Goal: Transaction & Acquisition: Subscribe to service/newsletter

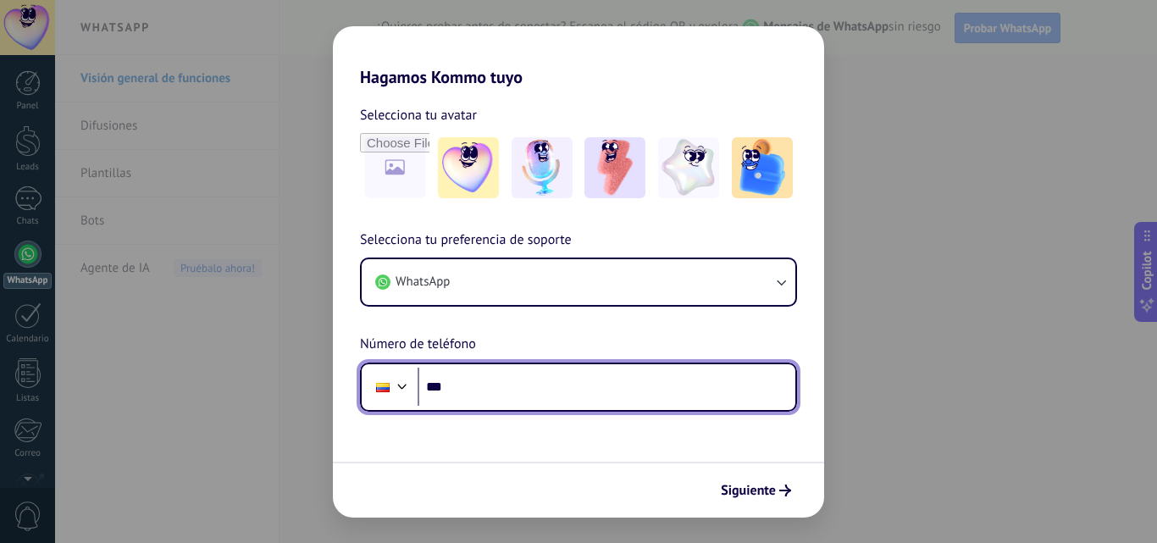
click at [563, 381] on input "***" at bounding box center [607, 387] width 378 height 39
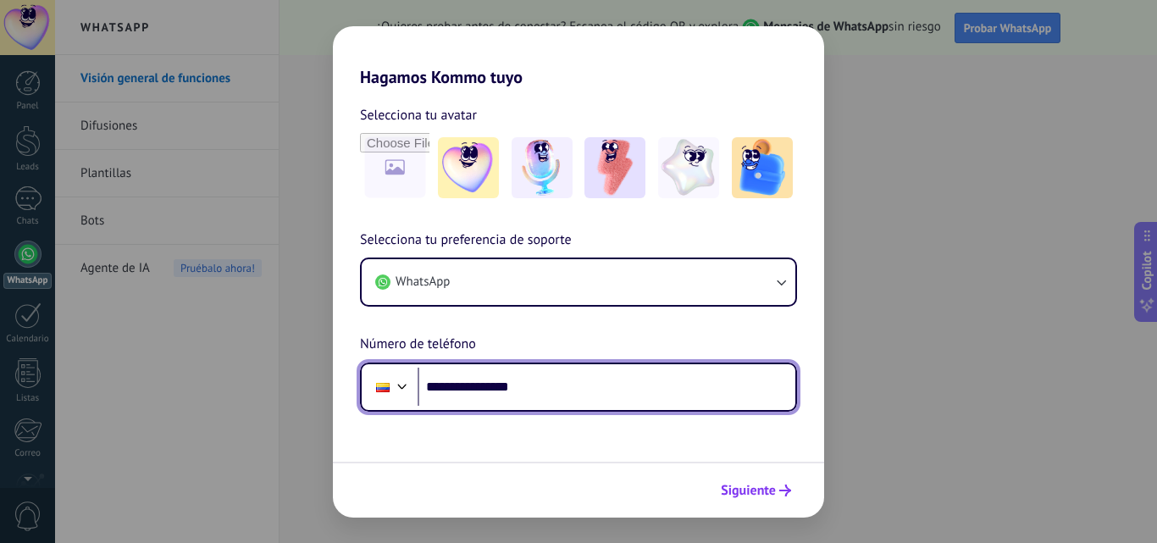
type input "**********"
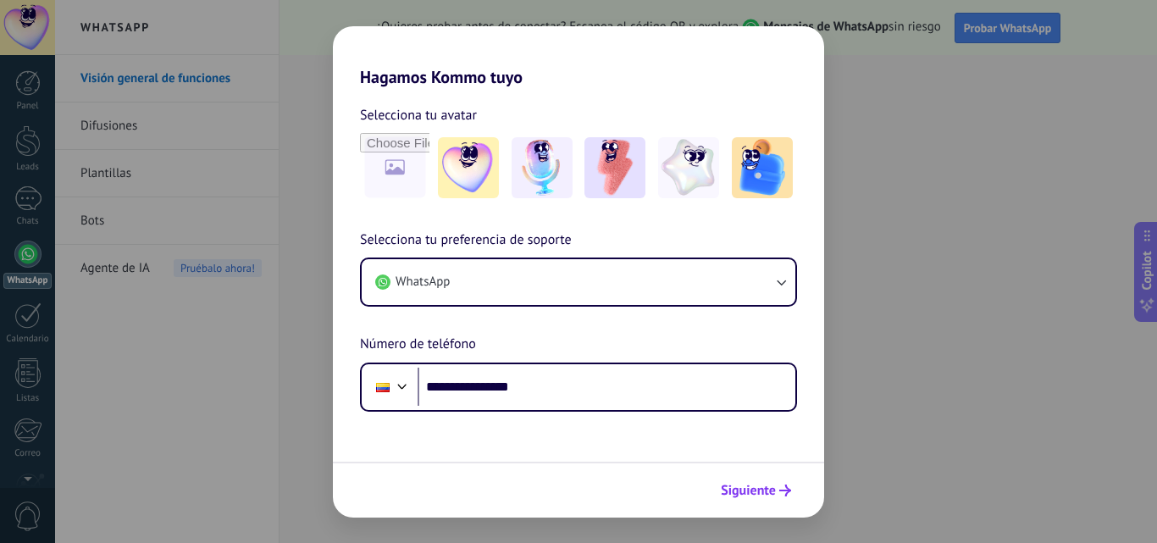
click at [756, 496] on span "Siguiente" at bounding box center [748, 491] width 55 height 12
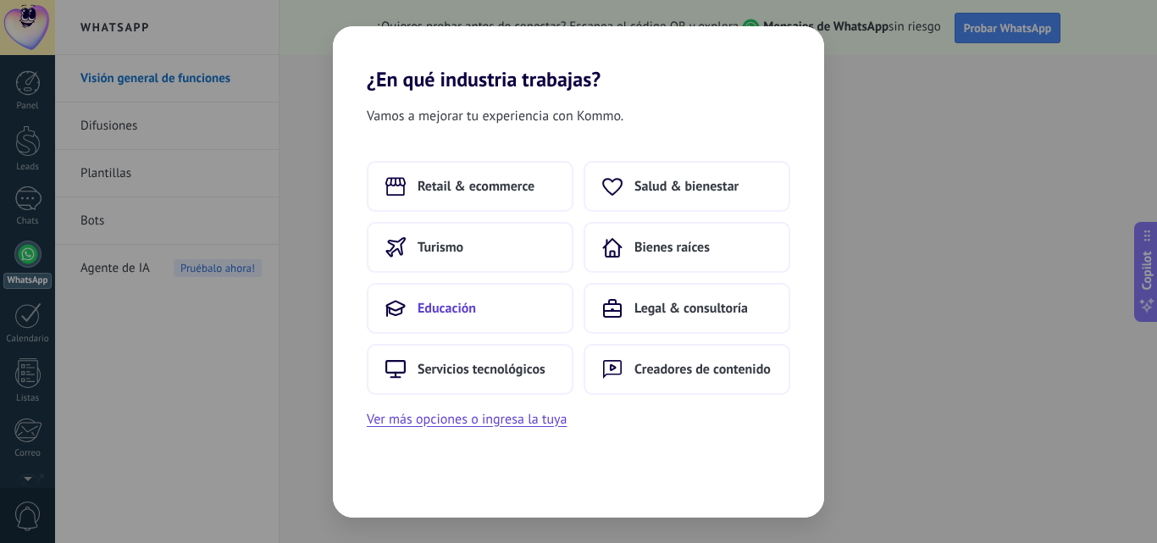
click at [443, 299] on button "Educación" at bounding box center [470, 308] width 207 height 51
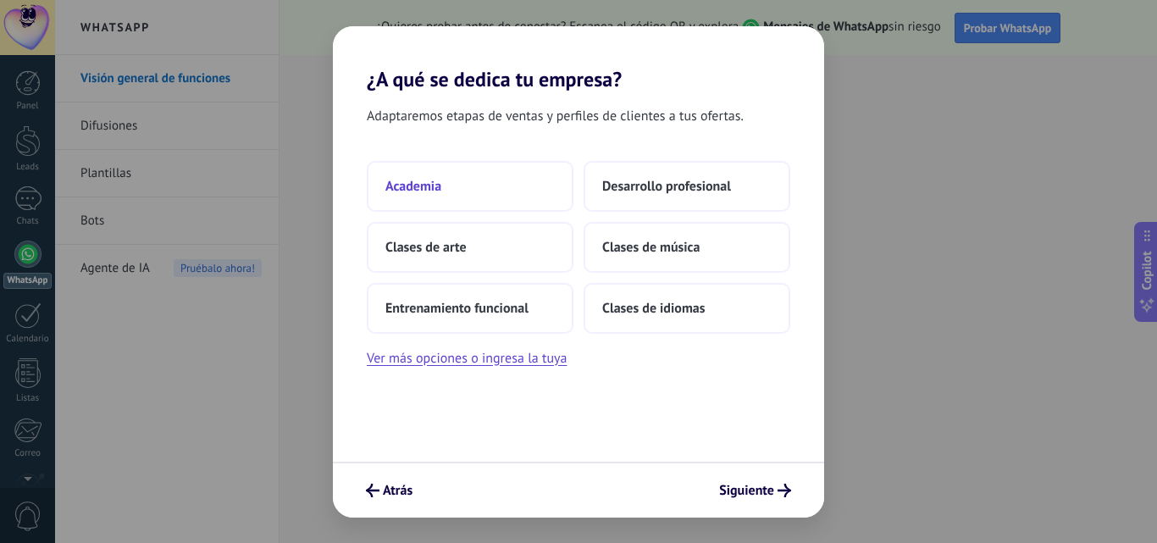
click at [462, 191] on button "Academia" at bounding box center [470, 186] width 207 height 51
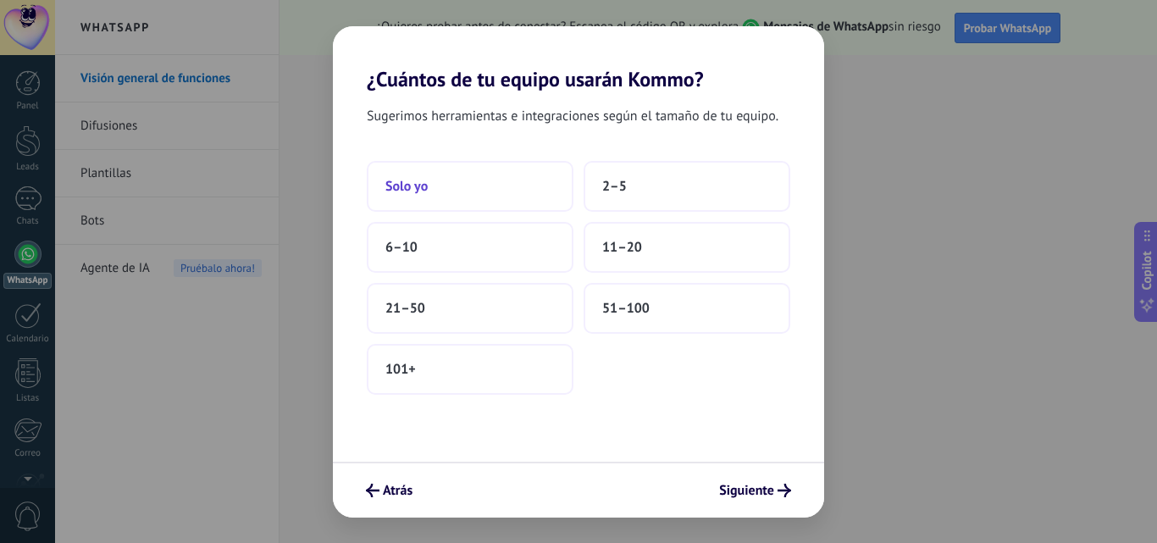
click at [509, 183] on button "Solo yo" at bounding box center [470, 186] width 207 height 51
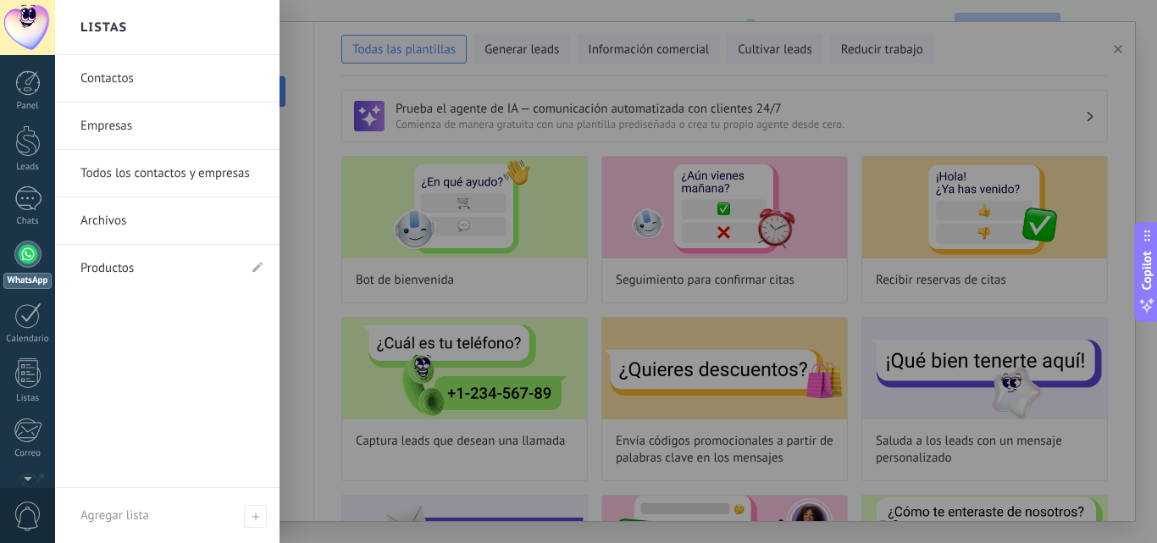
click at [135, 71] on link "Contactos" at bounding box center [171, 78] width 182 height 47
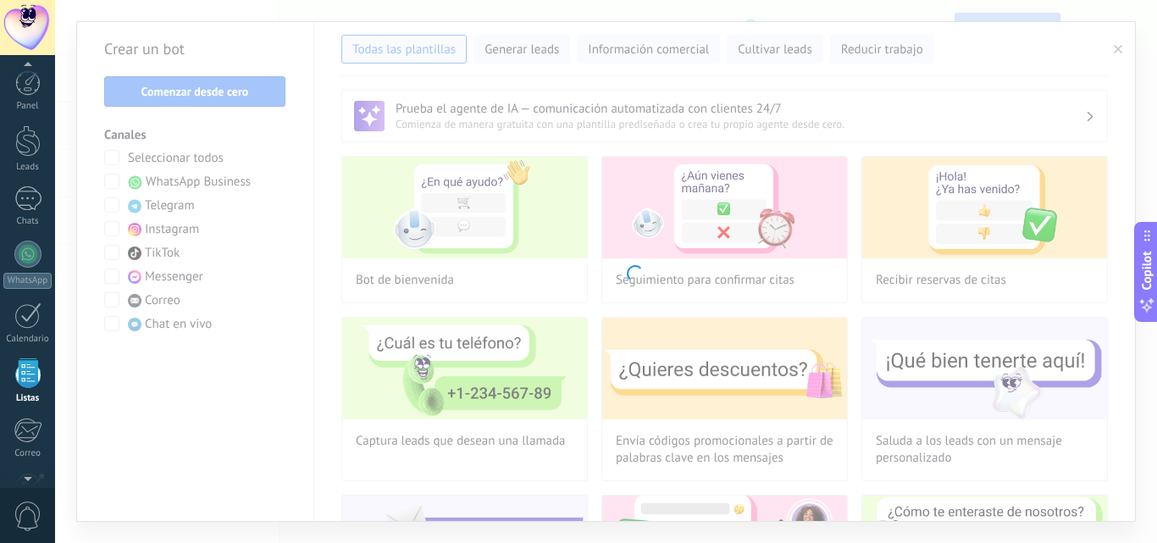
scroll to position [105, 0]
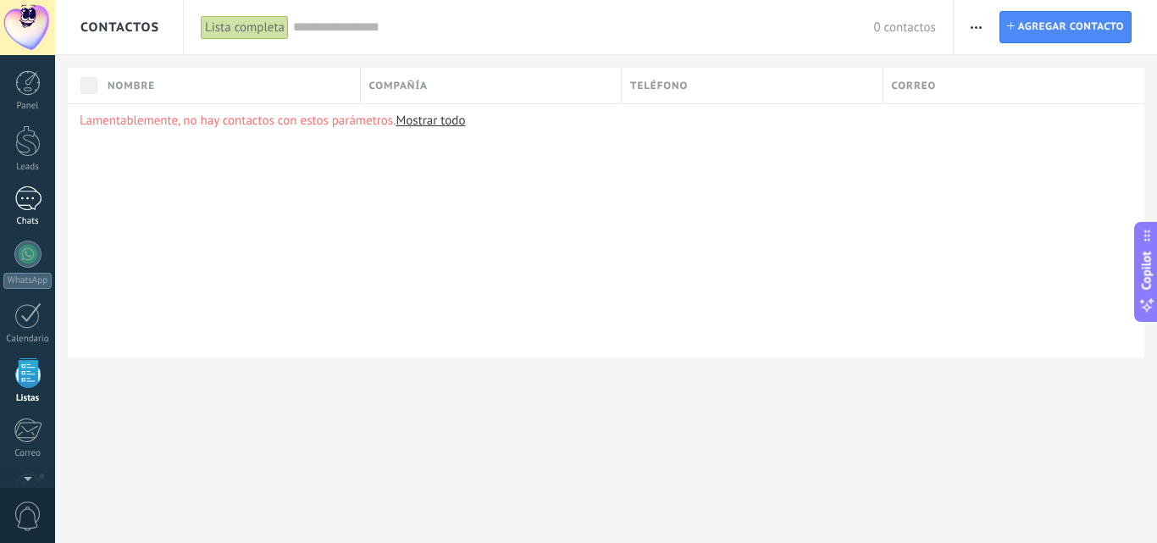
click at [23, 204] on div at bounding box center [27, 198] width 27 height 25
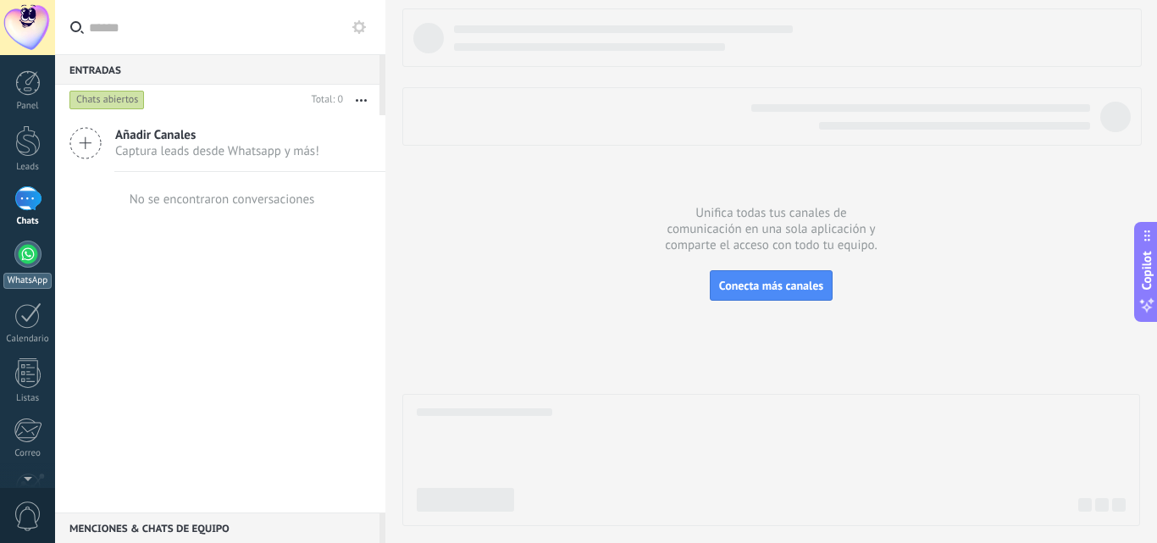
click at [26, 256] on div at bounding box center [27, 254] width 27 height 27
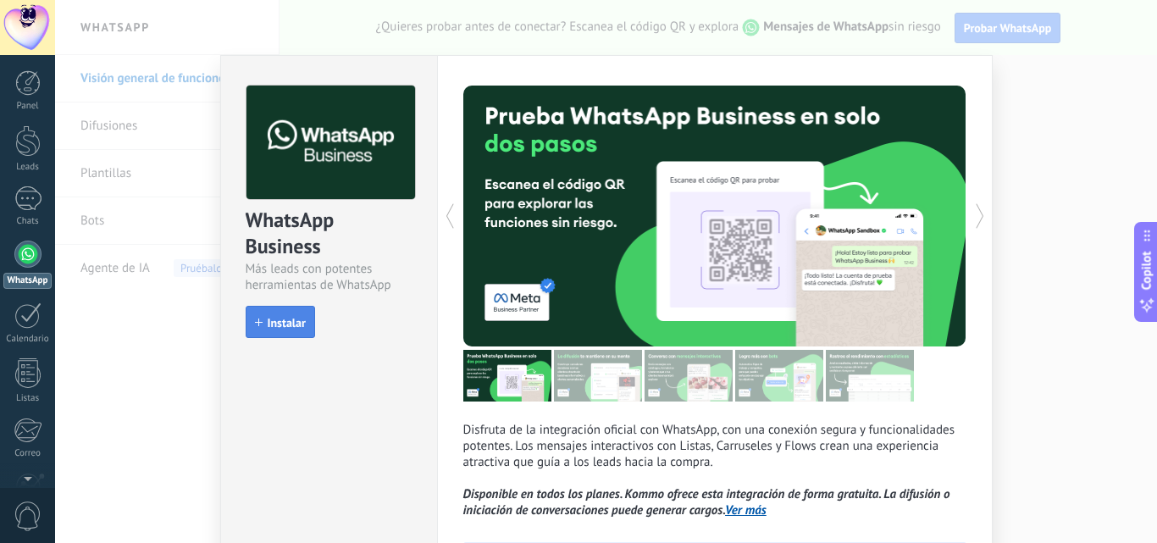
click at [296, 328] on span "Instalar" at bounding box center [287, 323] width 38 height 12
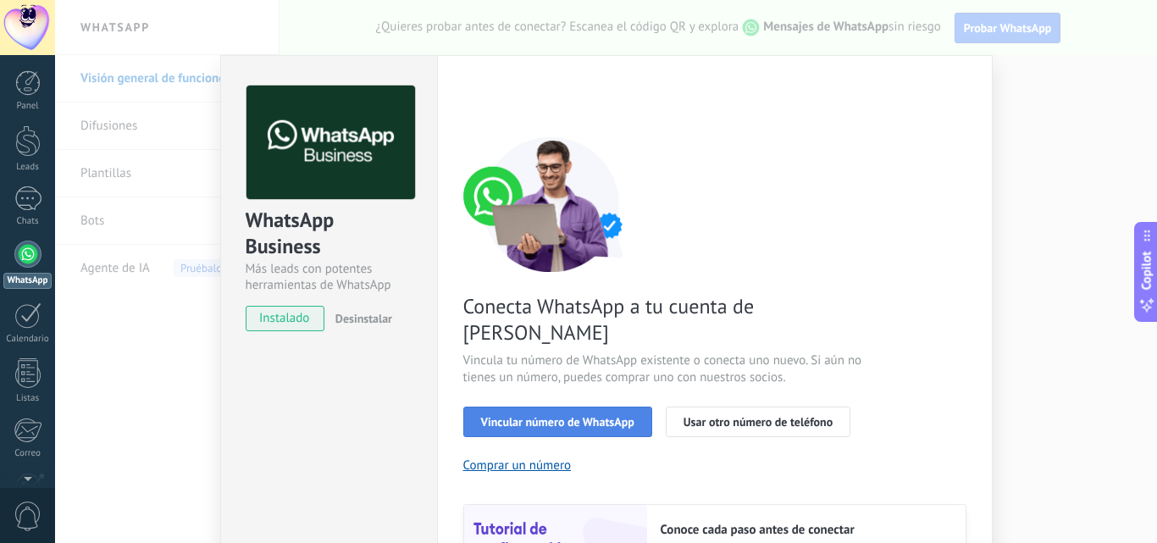
click at [569, 416] on span "Vincular número de WhatsApp" at bounding box center [557, 422] width 153 height 12
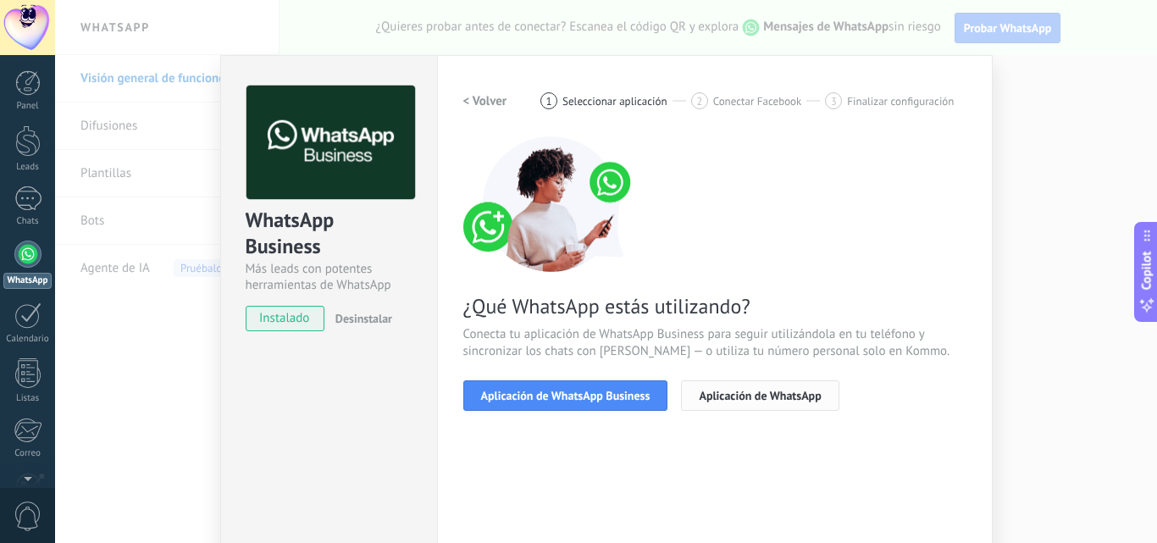
click at [755, 391] on span "Aplicación de WhatsApp" at bounding box center [760, 396] width 122 height 12
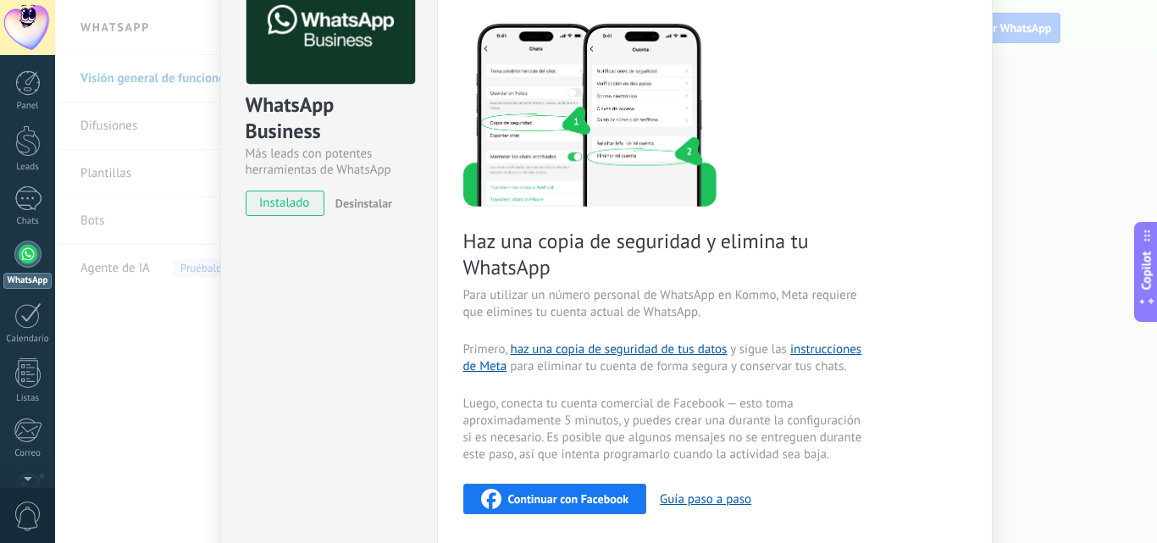
scroll to position [124, 0]
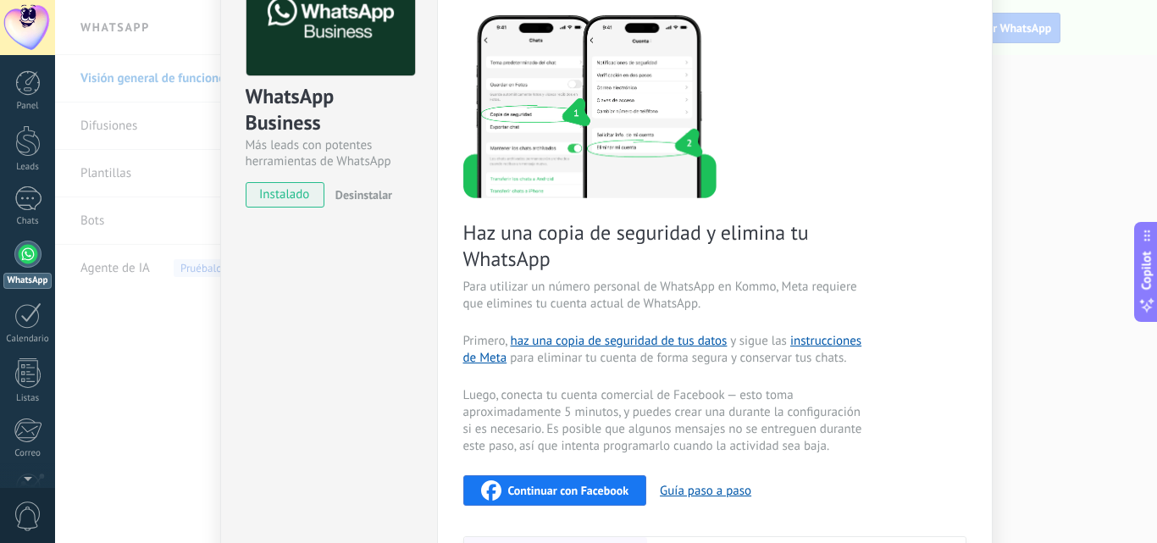
click at [1089, 194] on div "WhatsApp Business Más leads con potentes herramientas de WhatsApp instalado Des…" at bounding box center [606, 271] width 1102 height 543
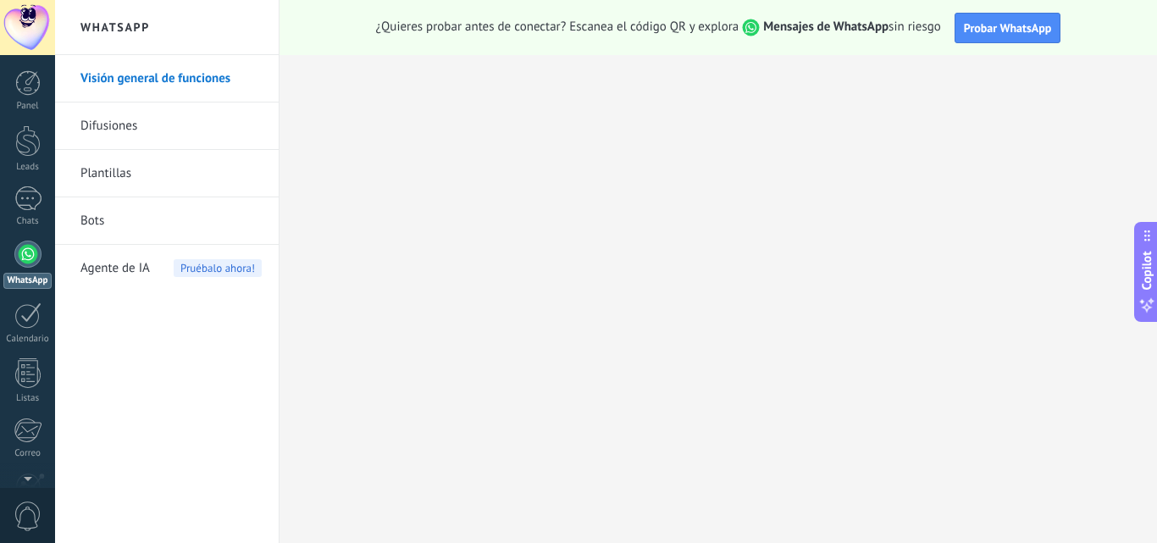
scroll to position [0, 0]
click at [197, 123] on link "Difusiones" at bounding box center [170, 126] width 181 height 47
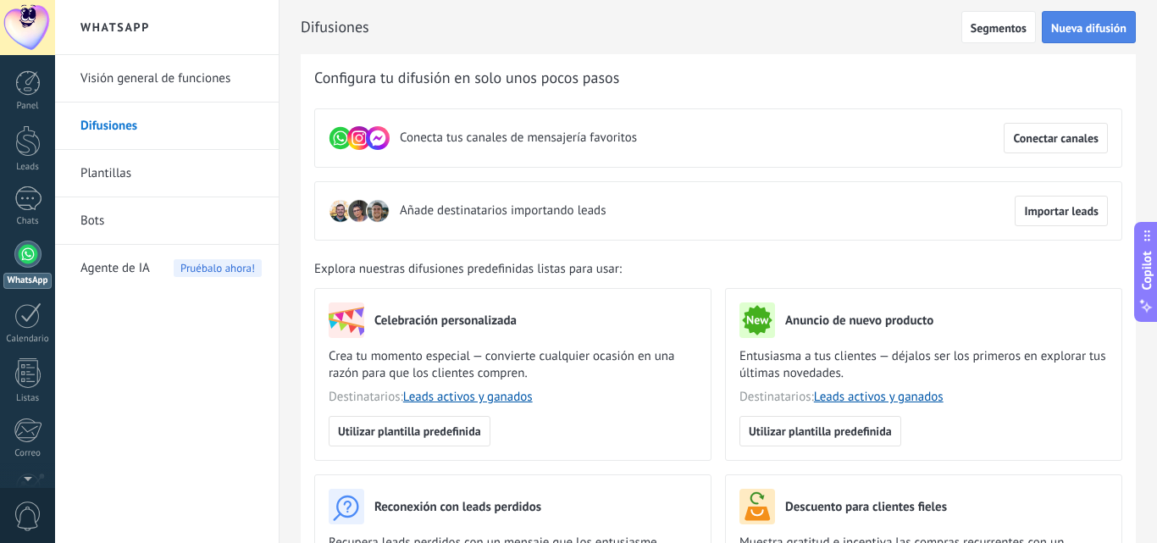
click at [1066, 36] on button "Nueva difusión" at bounding box center [1089, 27] width 94 height 32
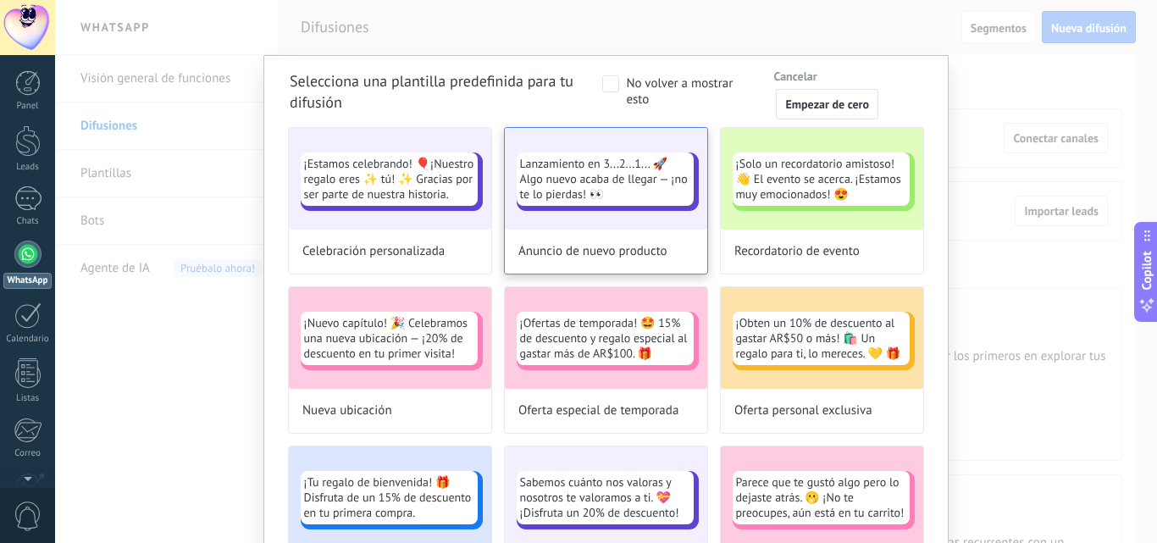
scroll to position [13, 0]
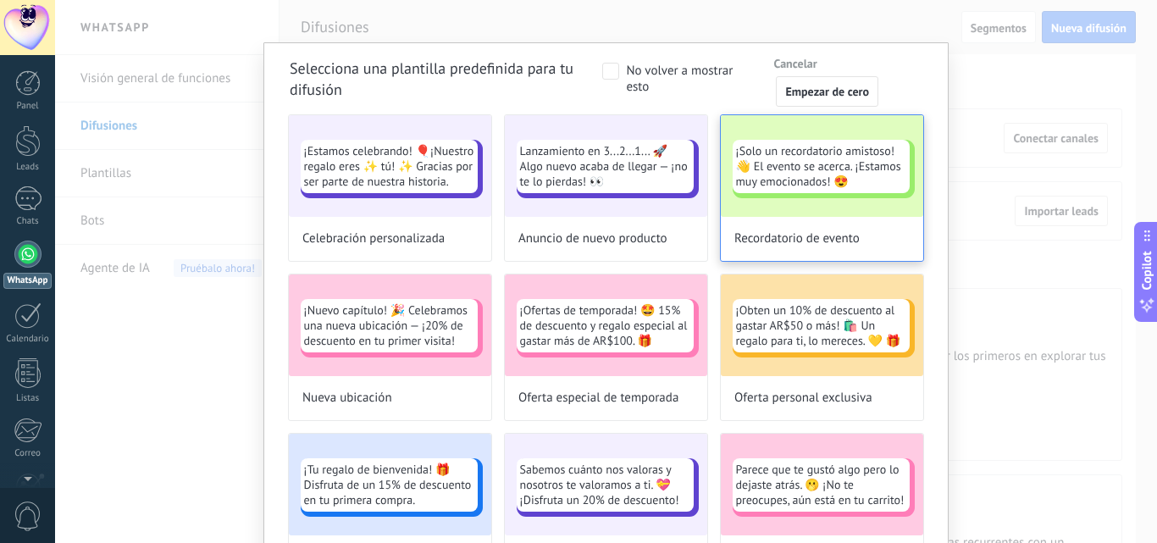
click at [789, 205] on div "¡Solo un recordatorio amistoso!👋 El evento se acerca. ¡Estamos muy emocionados!…" at bounding box center [822, 166] width 202 height 102
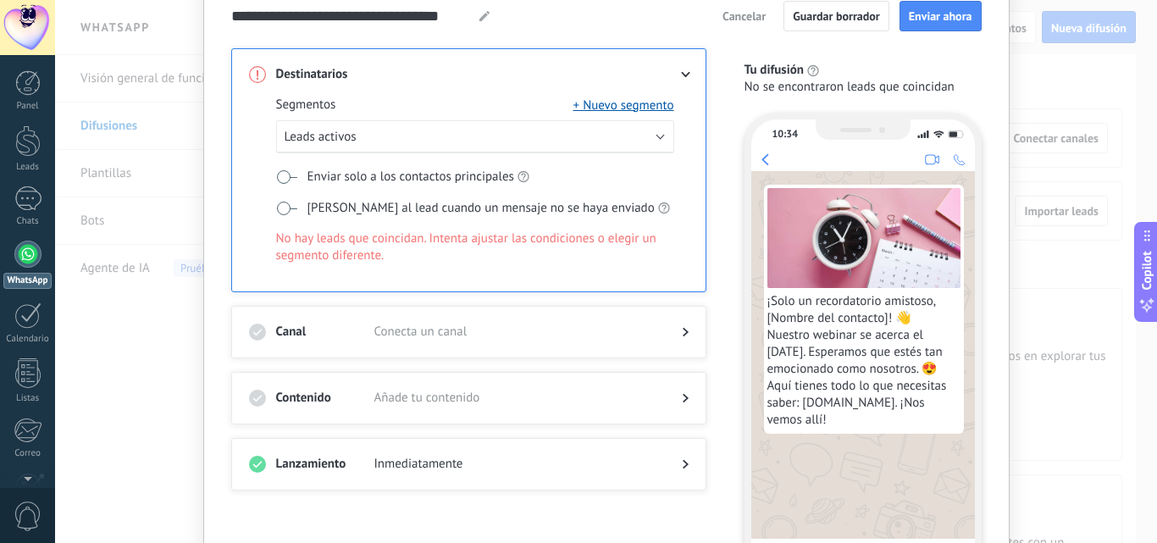
scroll to position [2, 0]
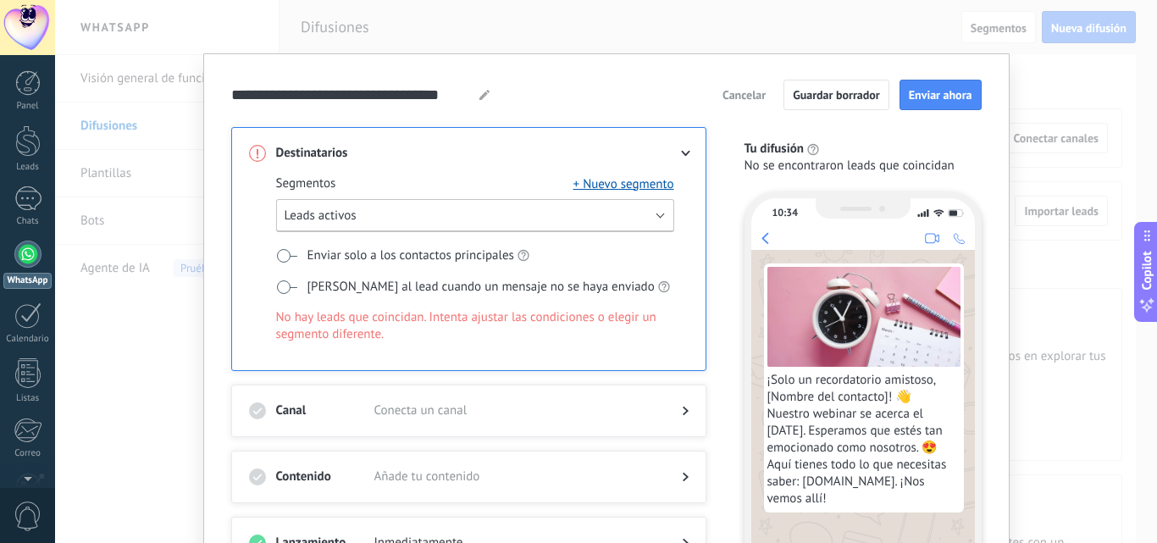
click at [376, 220] on button "Leads activos" at bounding box center [475, 215] width 398 height 33
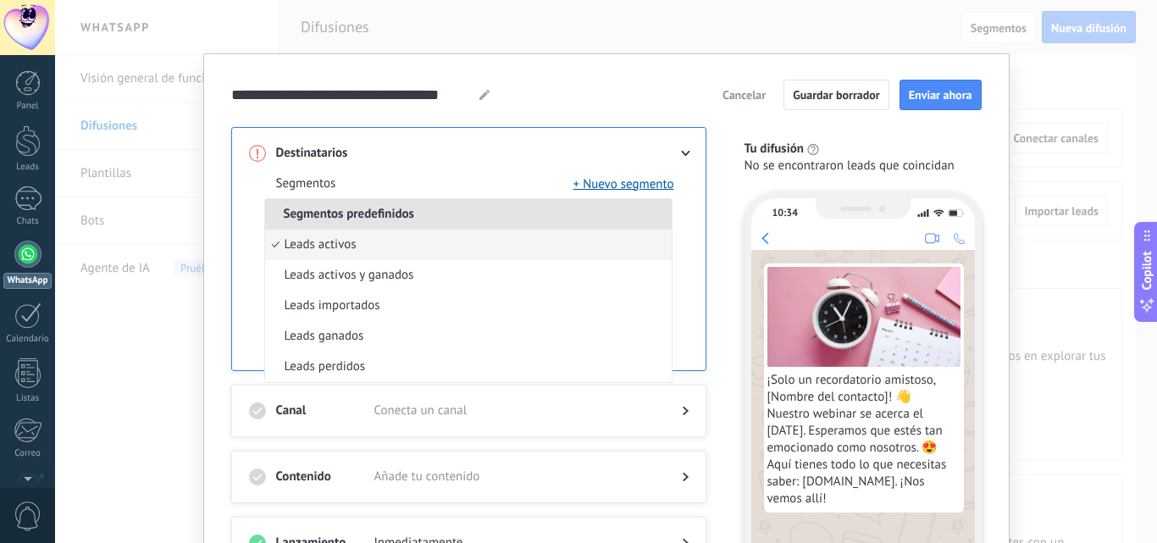
click at [376, 220] on span "Segmentos predefinidos" at bounding box center [349, 214] width 168 height 16
click at [229, 252] on div "**********" at bounding box center [606, 374] width 806 height 643
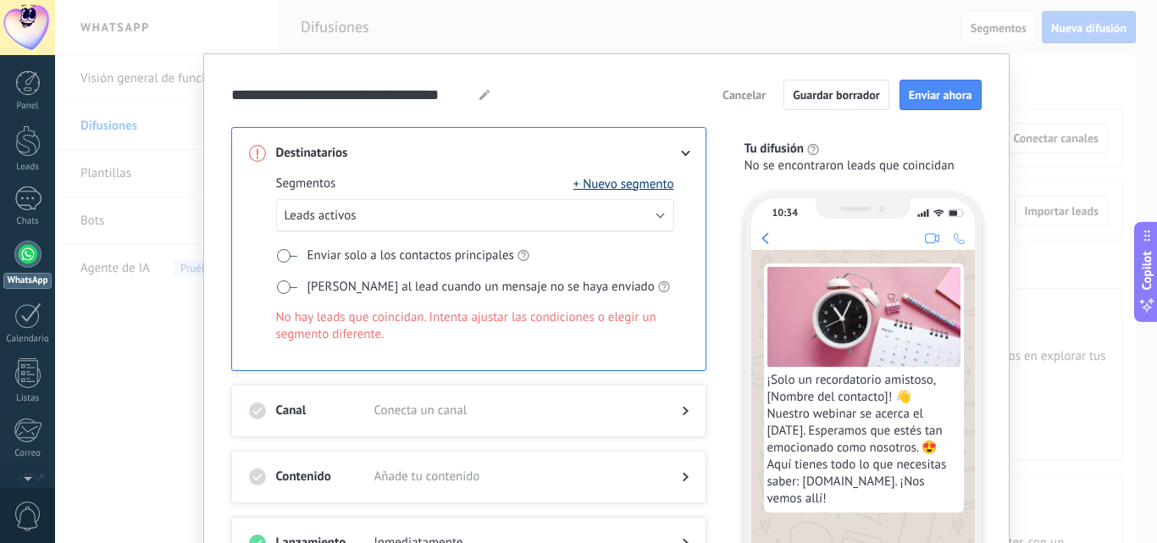
click at [623, 176] on button "+ Nuevo segmento" at bounding box center [623, 183] width 101 height 17
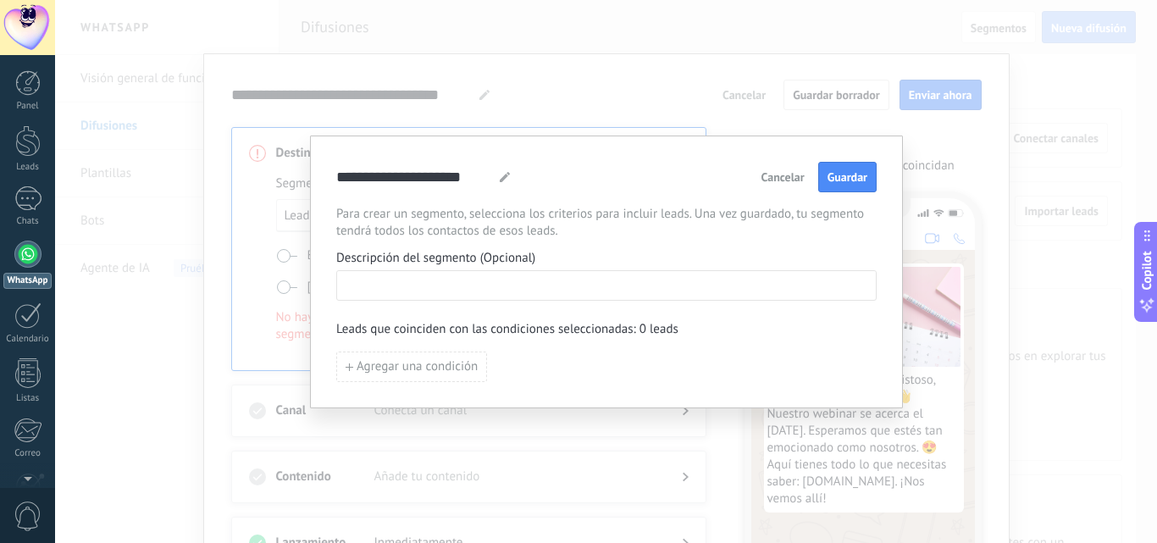
click at [539, 279] on input at bounding box center [606, 284] width 539 height 27
paste input "**********"
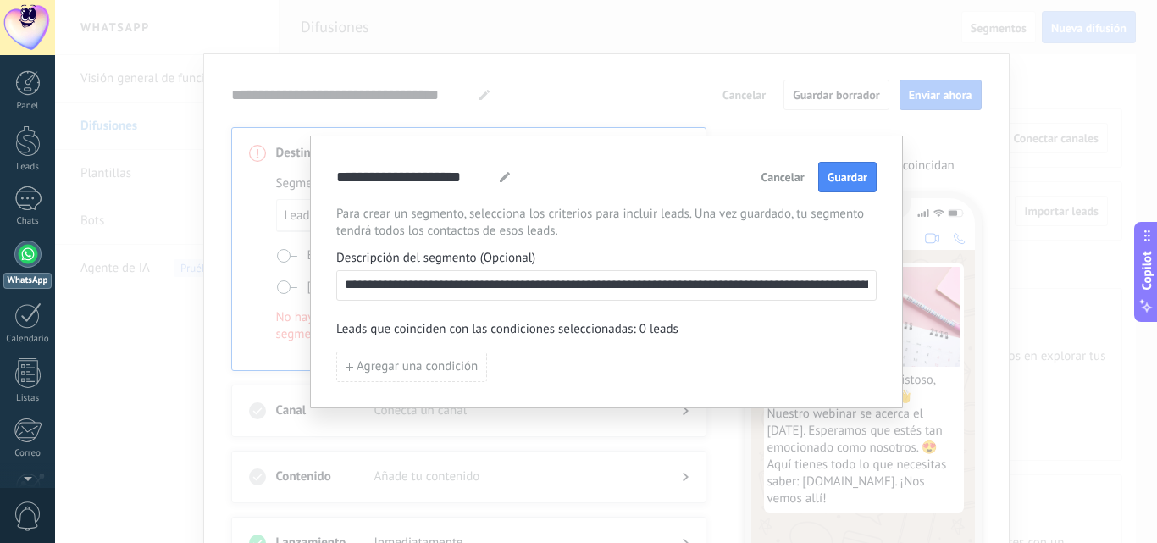
scroll to position [0, 876]
type input "**********"
click at [783, 173] on span "Cancelar" at bounding box center [783, 177] width 43 height 12
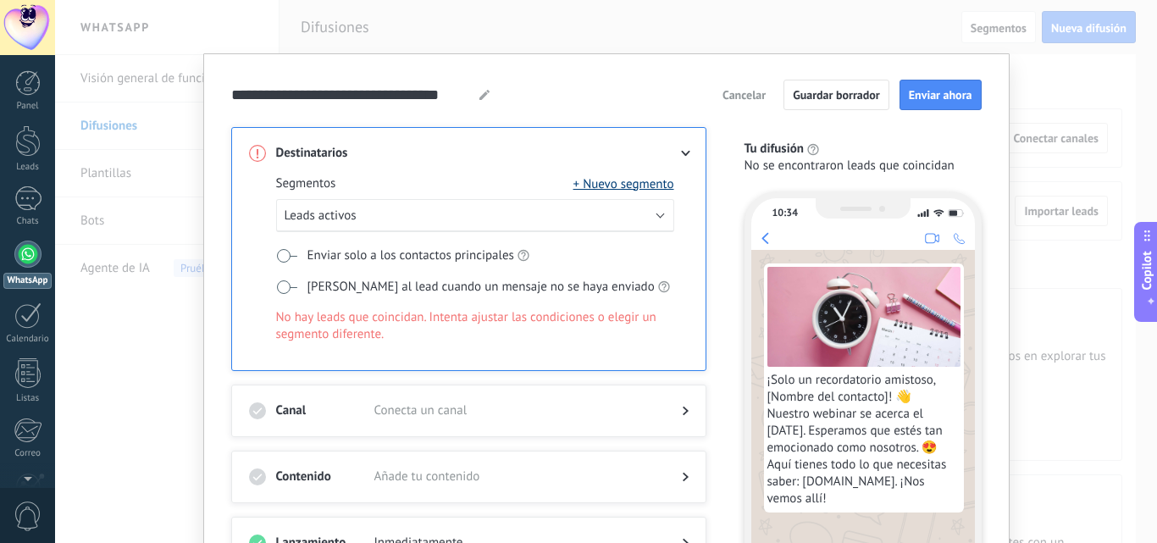
click at [631, 180] on button "+ Nuevo segmento" at bounding box center [623, 183] width 101 height 17
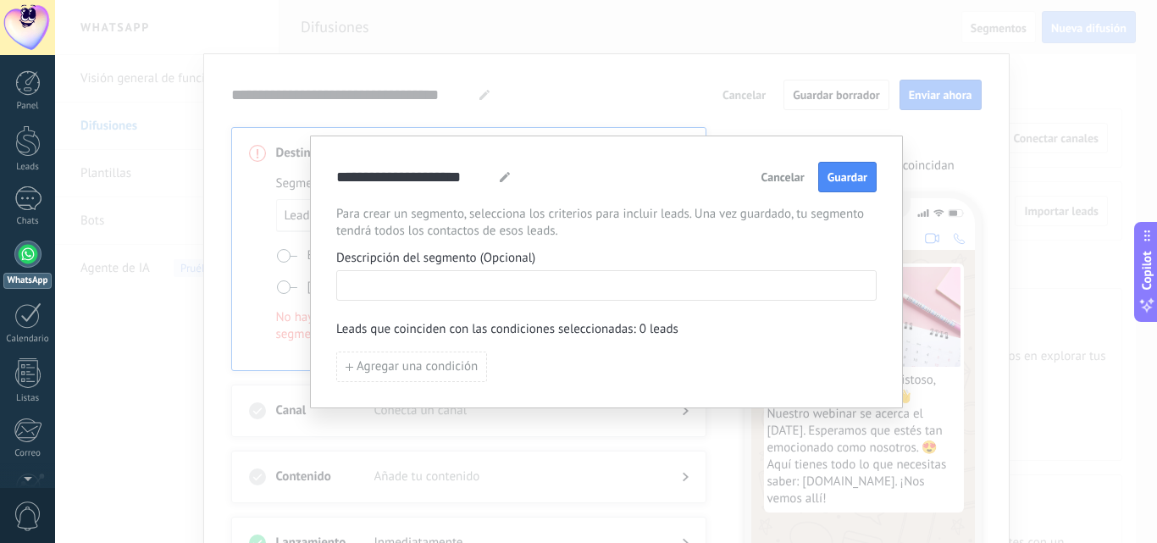
click at [531, 287] on input at bounding box center [606, 284] width 539 height 27
type input "*"
type input "**********"
click at [428, 369] on span "Agregar una condición" at bounding box center [417, 367] width 121 height 12
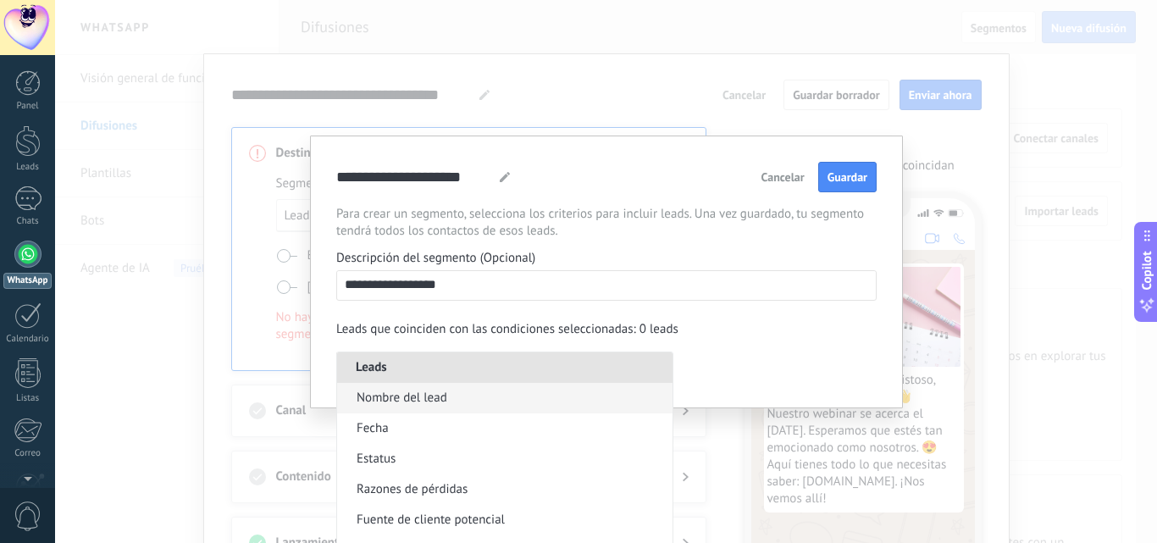
click at [473, 402] on li "Nombre del lead" at bounding box center [504, 398] width 335 height 30
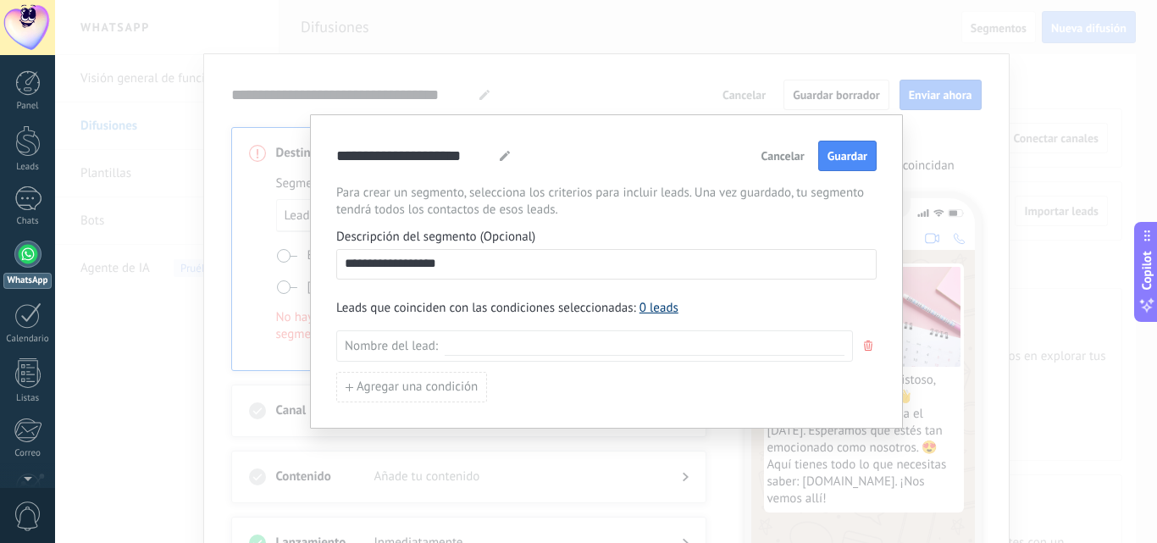
click at [657, 310] on link "0 leads" at bounding box center [659, 308] width 39 height 16
